Goal: Information Seeking & Learning: Learn about a topic

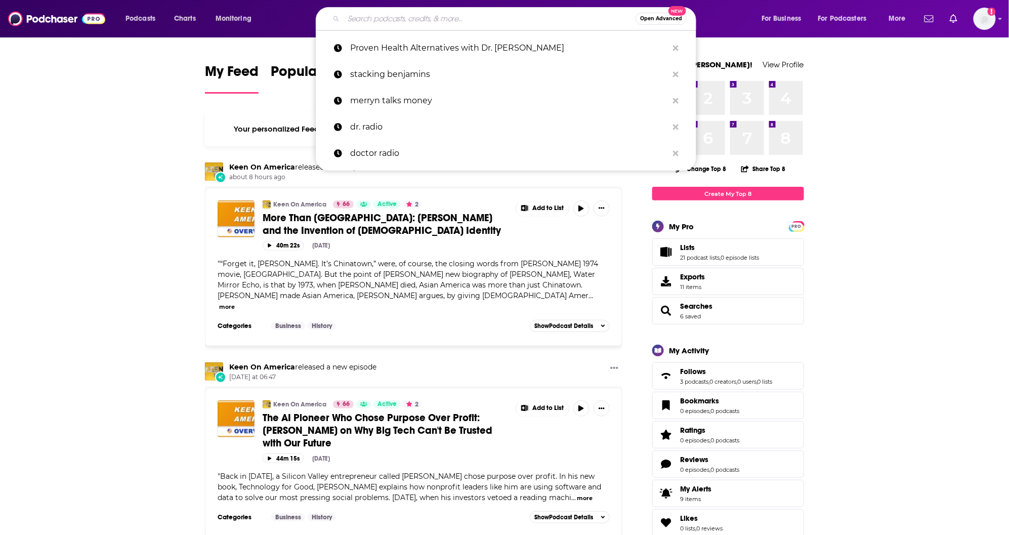
click at [369, 16] on input "Search podcasts, credits, & more..." at bounding box center [489, 19] width 292 height 16
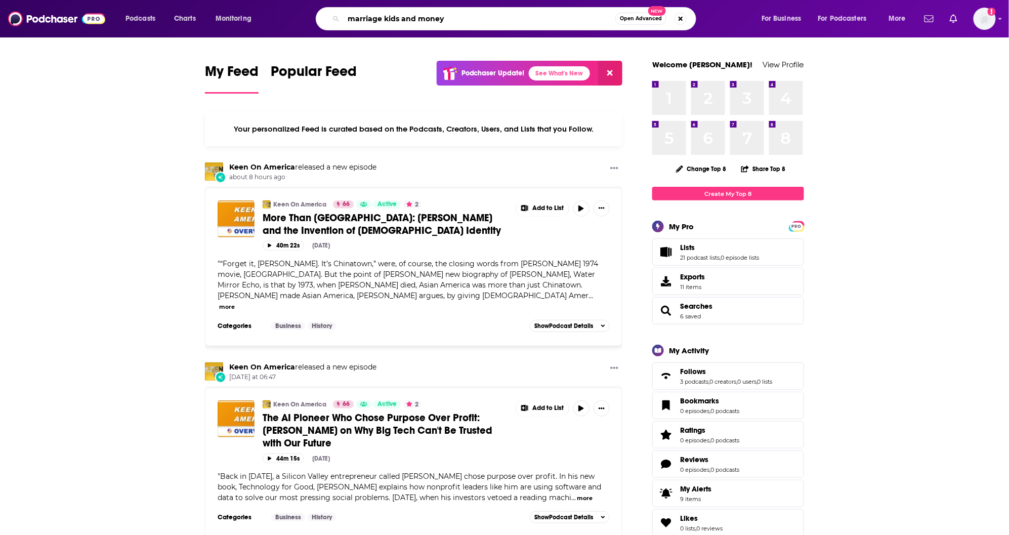
type input "marriage kids and money"
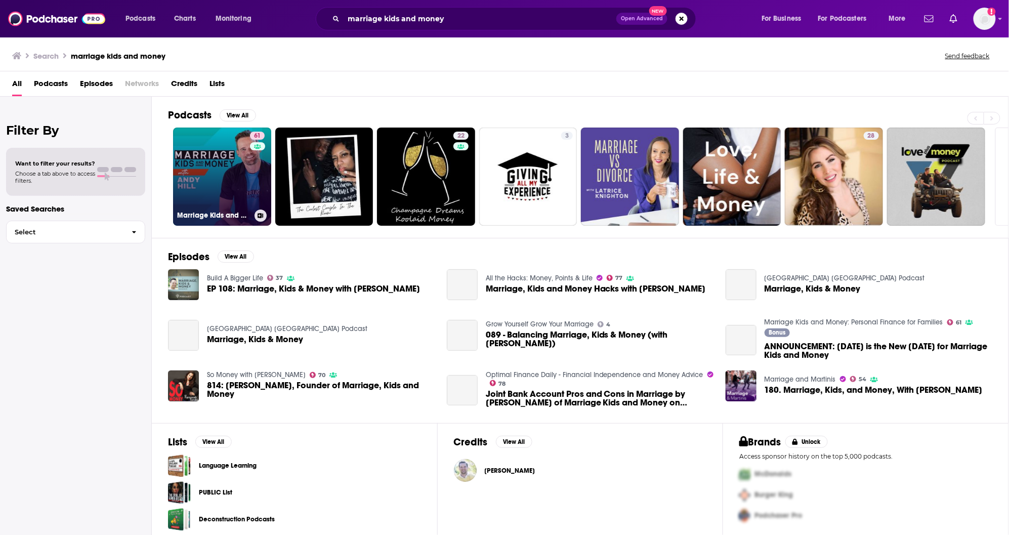
click at [207, 194] on link "61 Marriage Kids and Money: Personal Finance for Families" at bounding box center [222, 176] width 98 height 98
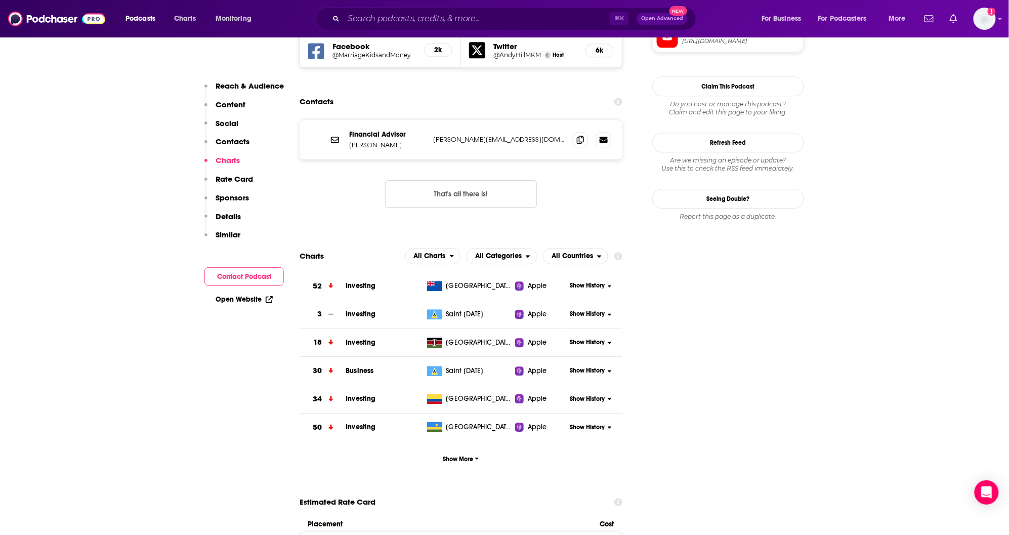
scroll to position [990, 0]
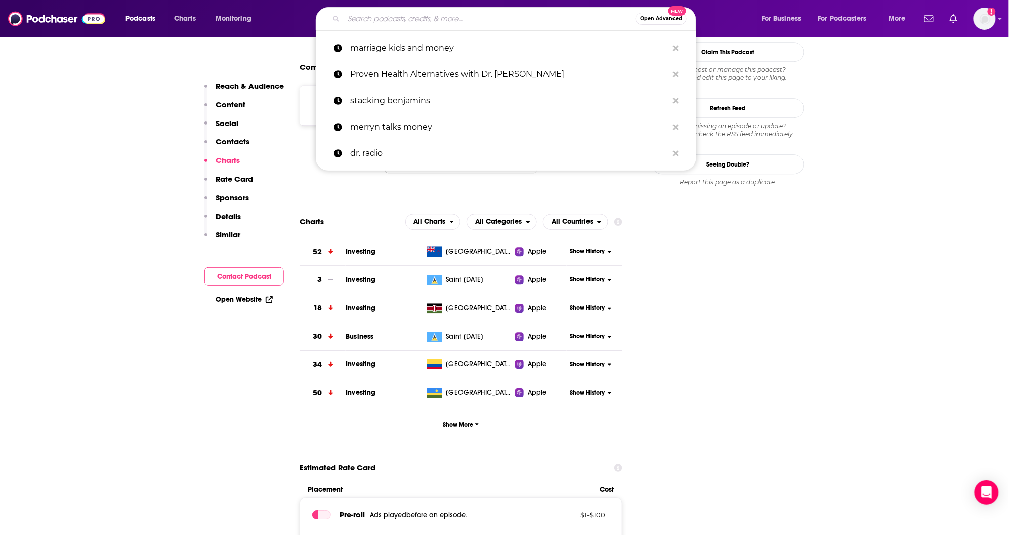
click at [368, 16] on input "Search podcasts, credits, & more..." at bounding box center [489, 19] width 292 height 16
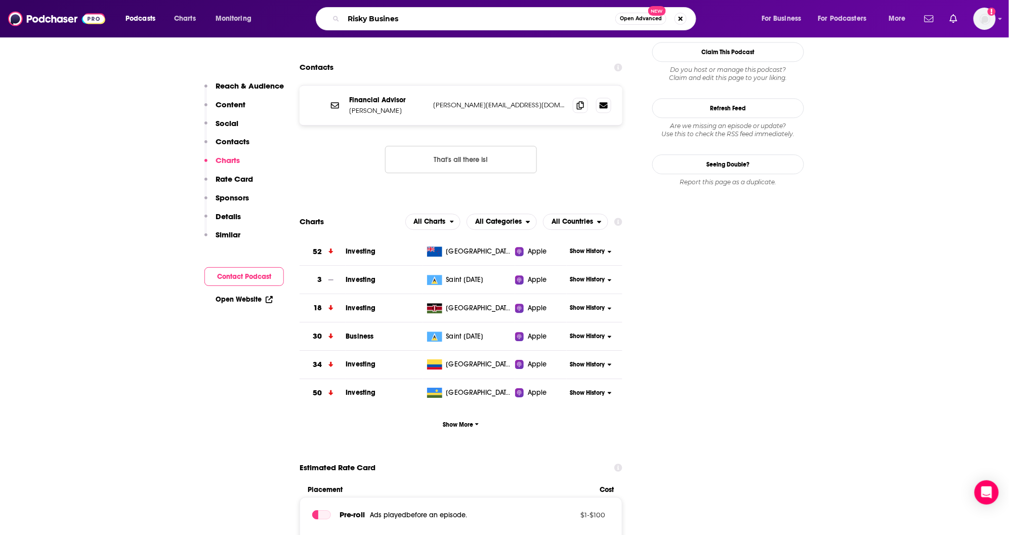
type input "Risky Business"
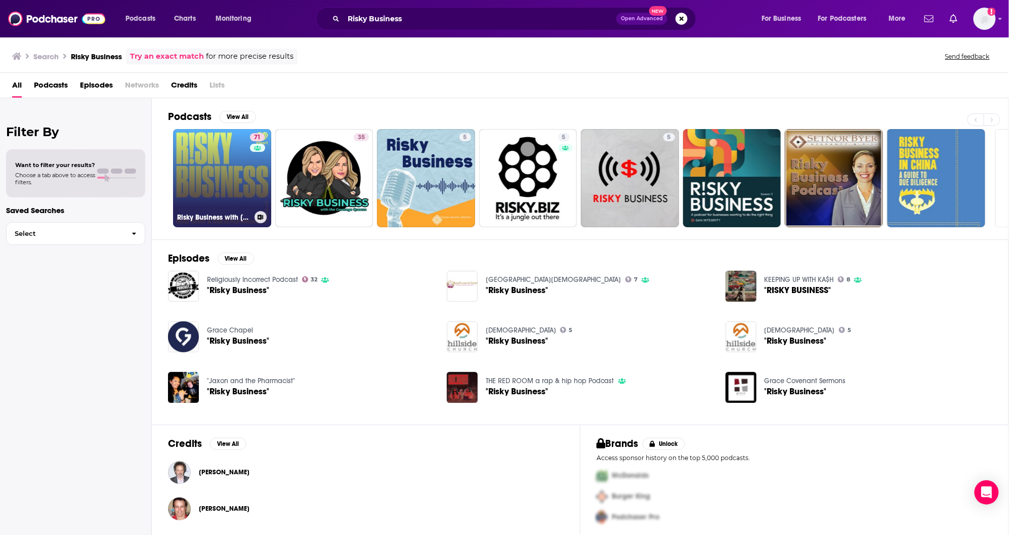
click at [217, 171] on link "71 Risky Business with [PERSON_NAME] and [PERSON_NAME]" at bounding box center [222, 178] width 98 height 98
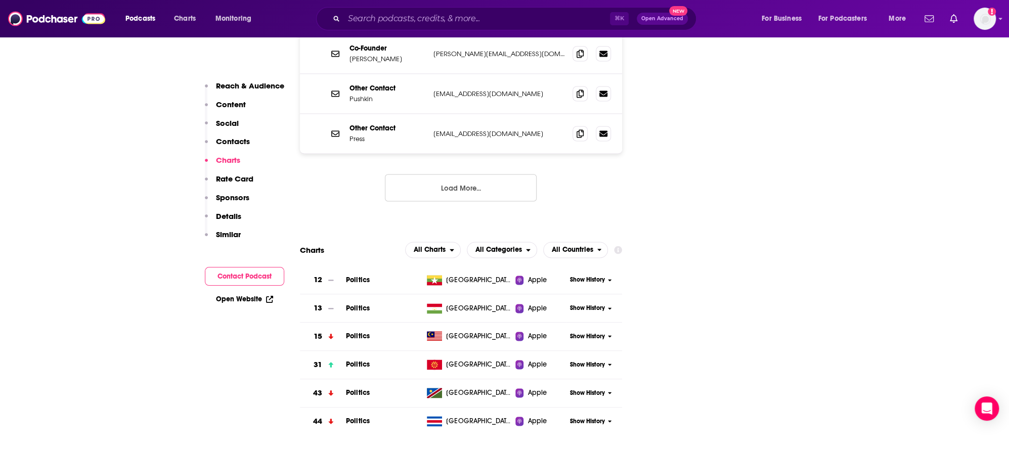
scroll to position [1197, 0]
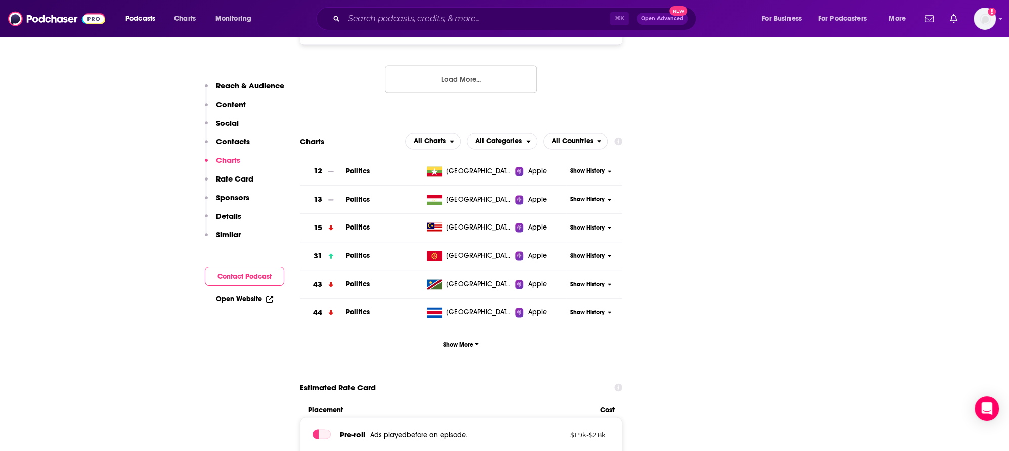
click at [534, 251] on span "Apple" at bounding box center [537, 256] width 19 height 10
